Goal: Transaction & Acquisition: Download file/media

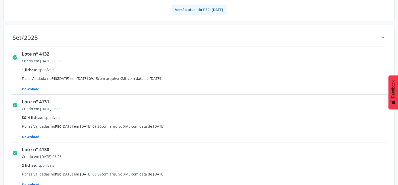
scroll to position [75, 0]
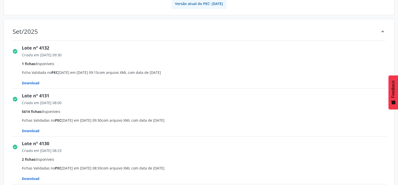
click at [26, 84] on span "Download" at bounding box center [31, 83] width 18 height 5
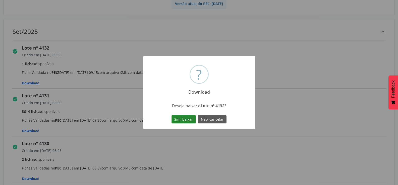
click at [183, 119] on button "Sim, baixar" at bounding box center [183, 119] width 24 height 9
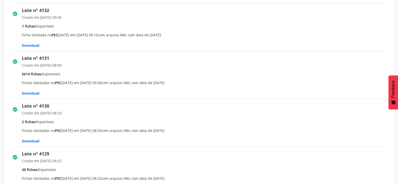
scroll to position [125, 0]
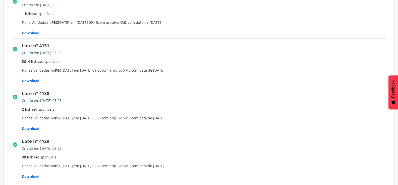
click at [31, 80] on span "Download" at bounding box center [31, 81] width 18 height 5
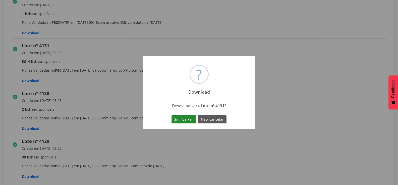
click at [181, 118] on button "Sim, baixar" at bounding box center [183, 119] width 24 height 9
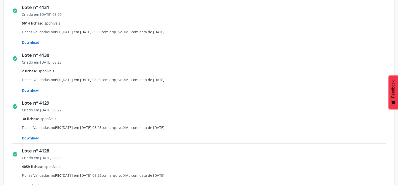
scroll to position [176, 0]
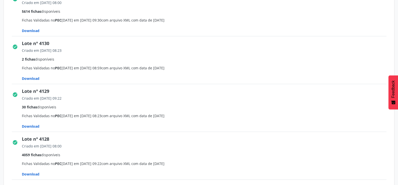
click at [32, 77] on span "Download" at bounding box center [31, 78] width 18 height 5
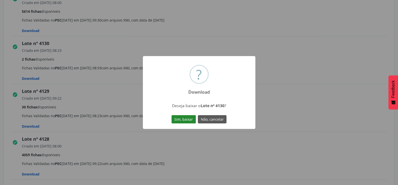
click at [184, 116] on button "Sim, baixar" at bounding box center [183, 119] width 24 height 9
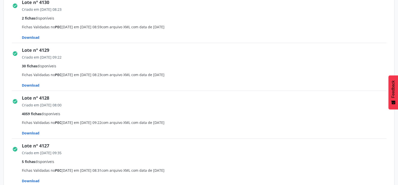
scroll to position [226, 0]
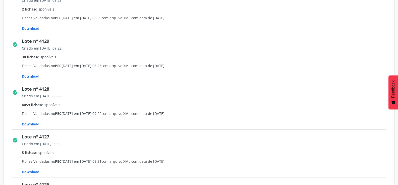
click at [33, 76] on span "Download" at bounding box center [31, 76] width 18 height 5
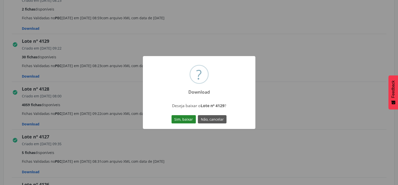
click at [173, 119] on button "Sim, baixar" at bounding box center [183, 119] width 24 height 9
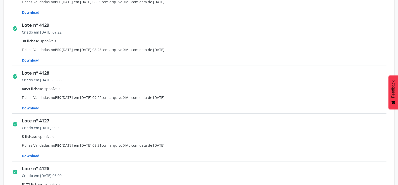
scroll to position [251, 0]
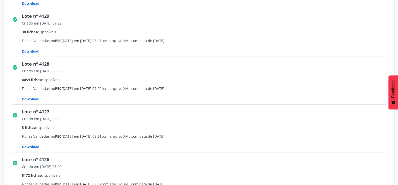
click at [35, 100] on span "Download" at bounding box center [31, 99] width 18 height 5
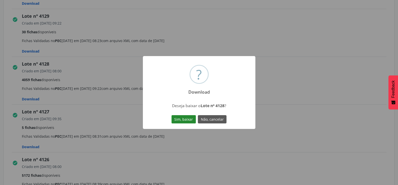
click at [180, 120] on button "Sim, baixar" at bounding box center [183, 119] width 24 height 9
